Goal: Information Seeking & Learning: Learn about a topic

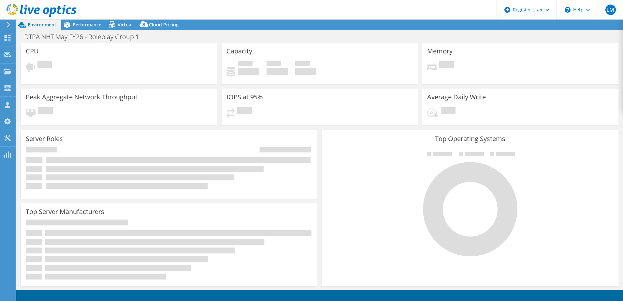
select select "EULondon"
select select "USD"
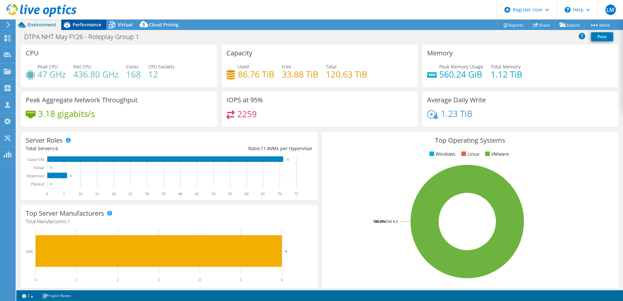
click at [91, 21] on div "Performance" at bounding box center [83, 25] width 45 height 10
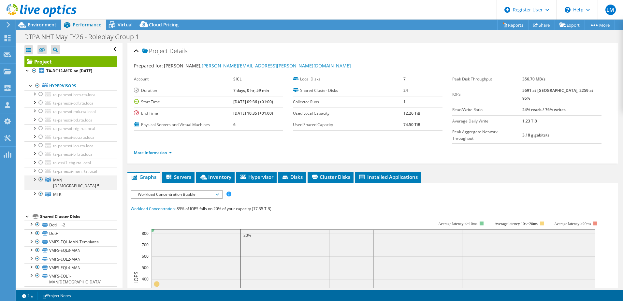
click at [34, 178] on div at bounding box center [34, 179] width 7 height 7
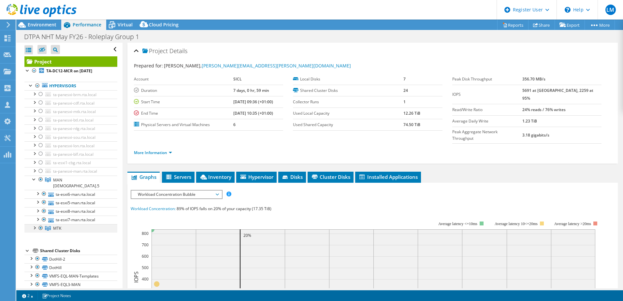
click at [33, 224] on div at bounding box center [34, 227] width 7 height 7
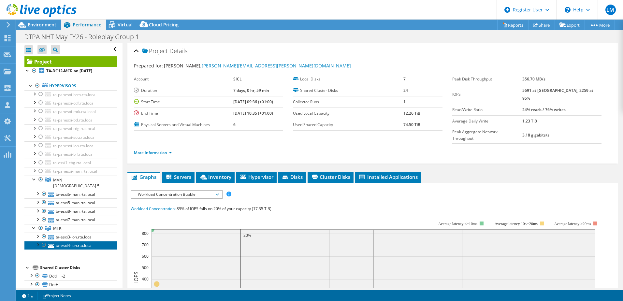
click at [78, 241] on link "ta-esxi4-lon.rta.local" at bounding box center [70, 245] width 93 height 8
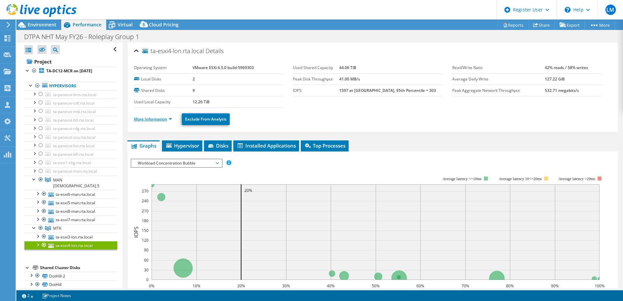
click at [163, 118] on link "More Information" at bounding box center [153, 119] width 38 height 6
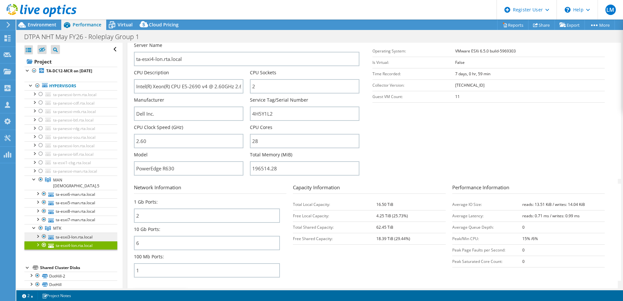
scroll to position [109, 0]
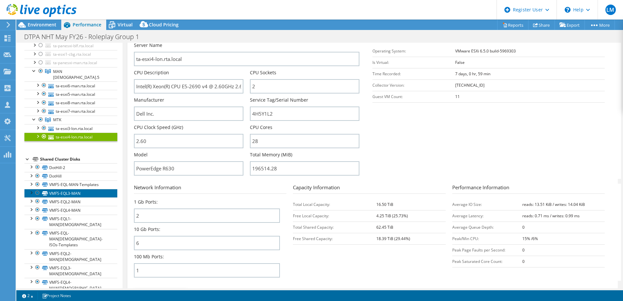
click at [61, 189] on link "VMFS-EQL3-MAN" at bounding box center [70, 193] width 93 height 8
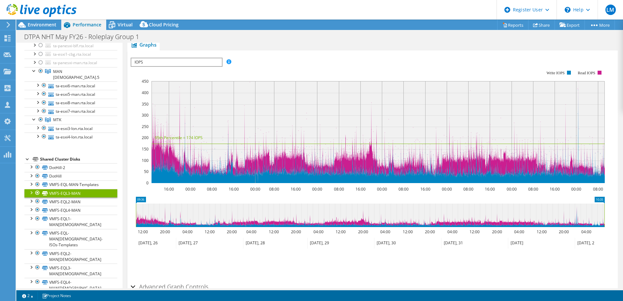
scroll to position [0, 0]
